Goal: Find contact information: Find contact information

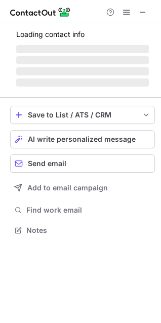
scroll to position [224, 161]
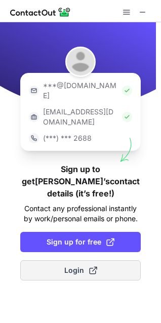
drag, startPoint x: 64, startPoint y: 252, endPoint x: 68, endPoint y: 240, distance: 12.8
click at [65, 252] on div "***@gmail.com ***@company.com (***) *** 2688 Sign up to get Celia’s contact det…" at bounding box center [80, 172] width 161 height 301
click at [71, 266] on span "Login" at bounding box center [80, 271] width 33 height 10
click at [115, 261] on button "Login" at bounding box center [80, 271] width 121 height 20
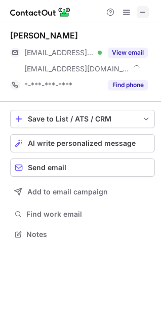
scroll to position [228, 161]
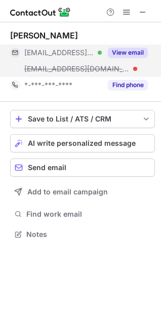
click at [140, 51] on button "View email" at bounding box center [128, 53] width 40 height 10
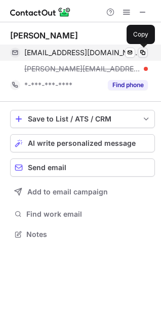
click at [146, 53] on span at bounding box center [143, 53] width 8 height 8
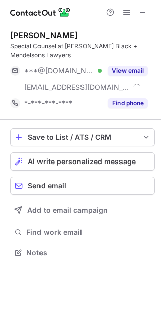
scroll to position [246, 161]
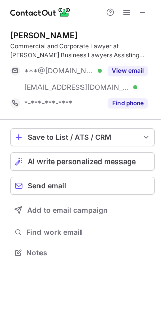
scroll to position [246, 161]
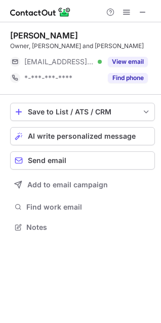
scroll to position [220, 161]
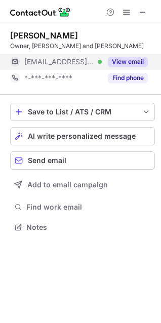
click at [138, 61] on button "View email" at bounding box center [128, 62] width 40 height 10
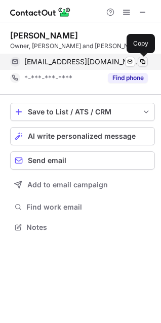
click at [142, 62] on span at bounding box center [143, 62] width 8 height 8
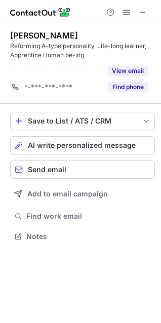
scroll to position [213, 161]
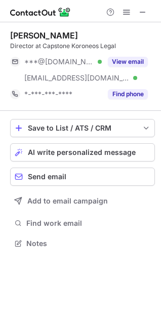
scroll to position [237, 161]
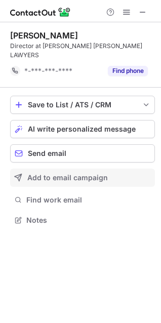
scroll to position [204, 161]
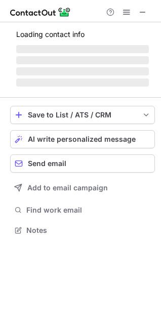
scroll to position [220, 161]
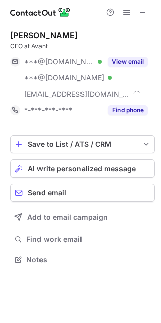
scroll to position [253, 161]
